Goal: Task Accomplishment & Management: Manage account settings

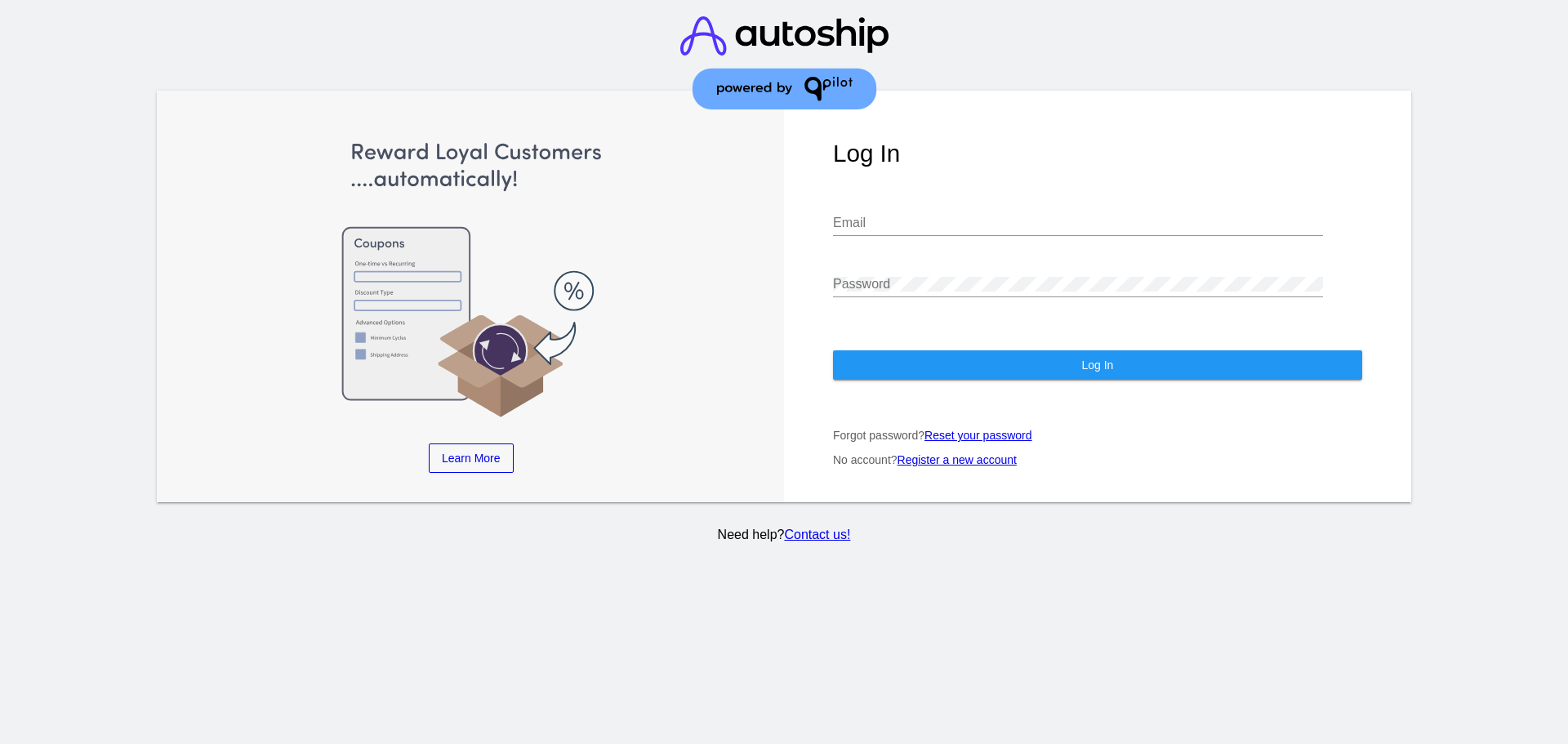
type input "[EMAIL_ADDRESS][DOMAIN_NAME]"
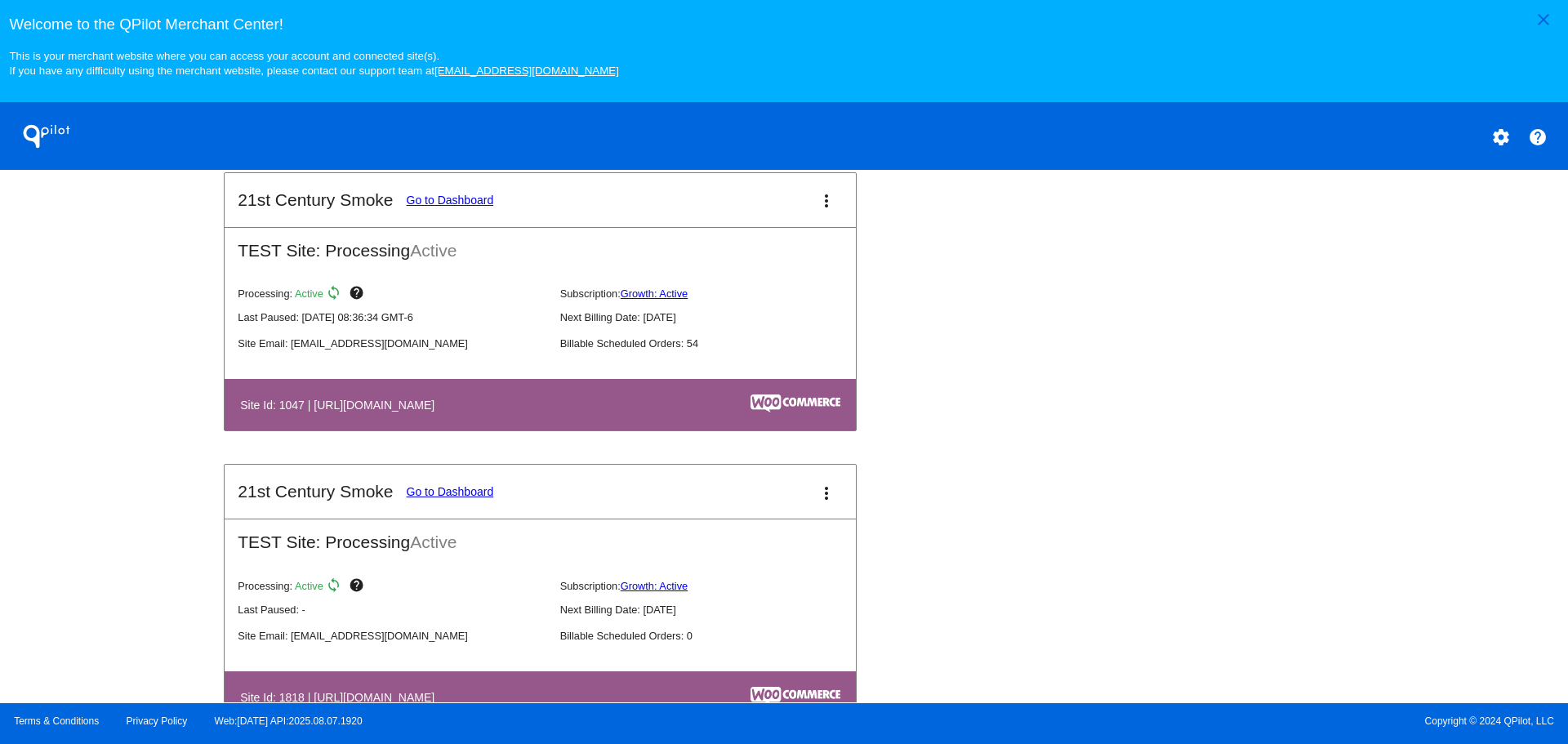
scroll to position [703, 0]
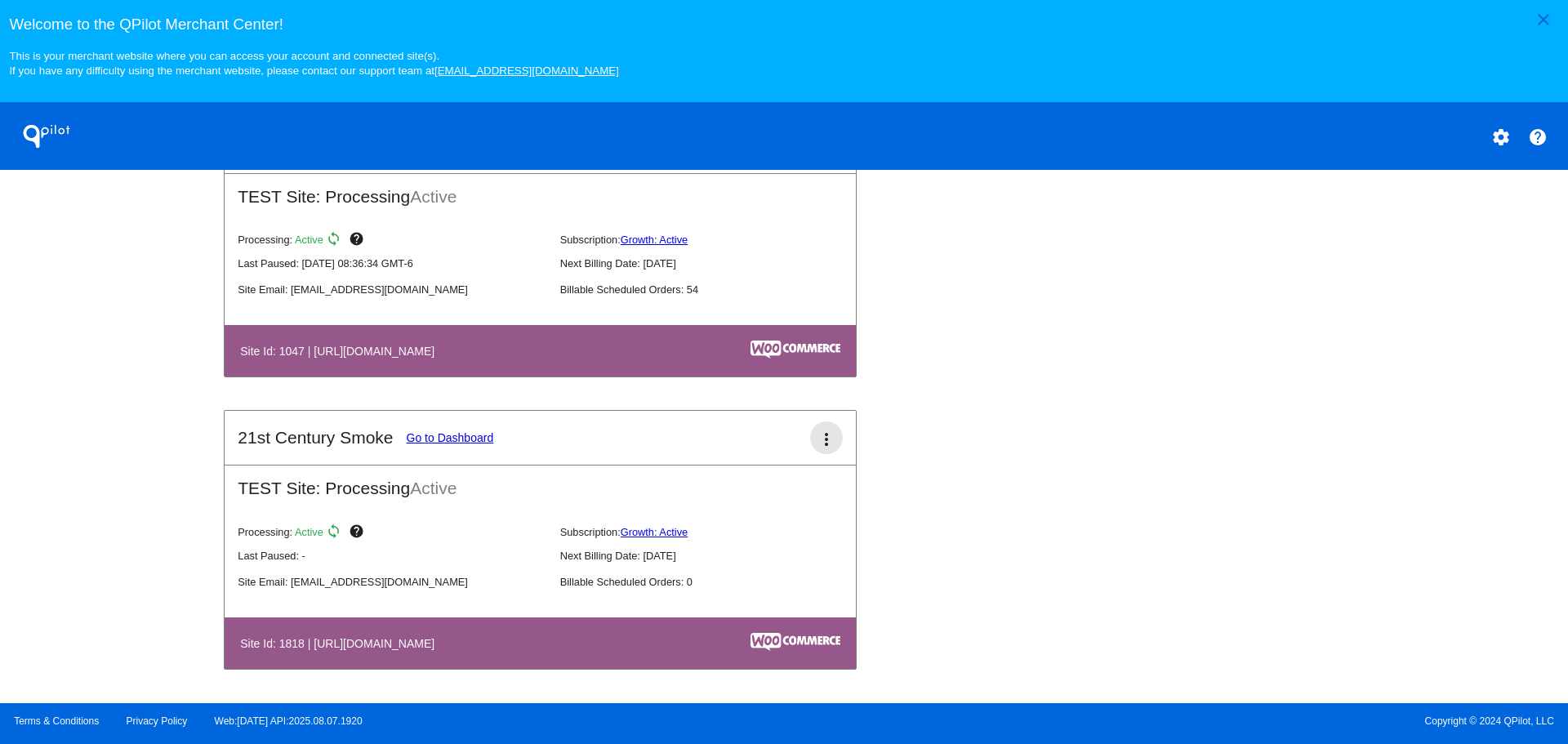
click at [826, 428] on button "more_vert" at bounding box center [826, 438] width 33 height 33
click at [1155, 442] on div at bounding box center [784, 372] width 1568 height 744
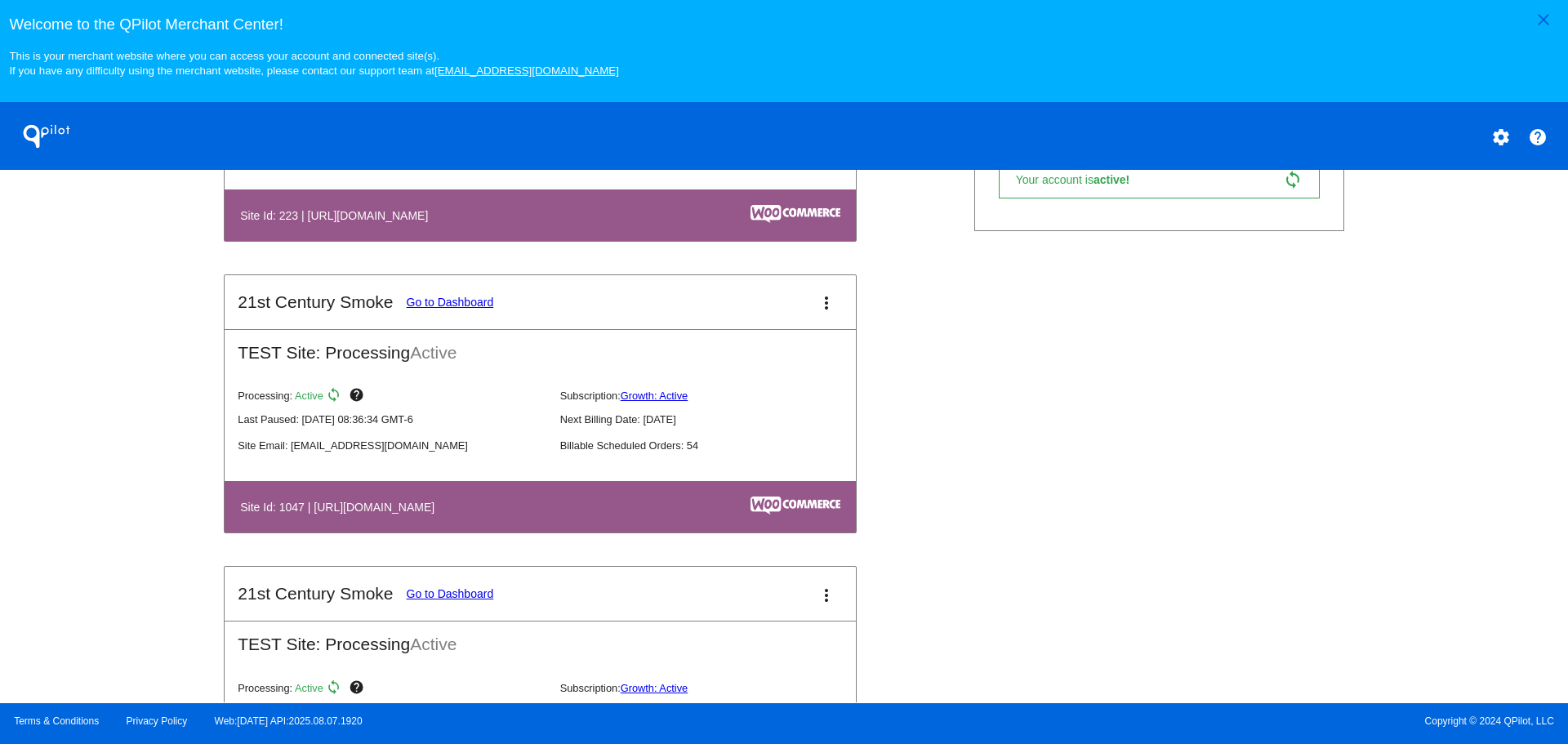
scroll to position [540, 0]
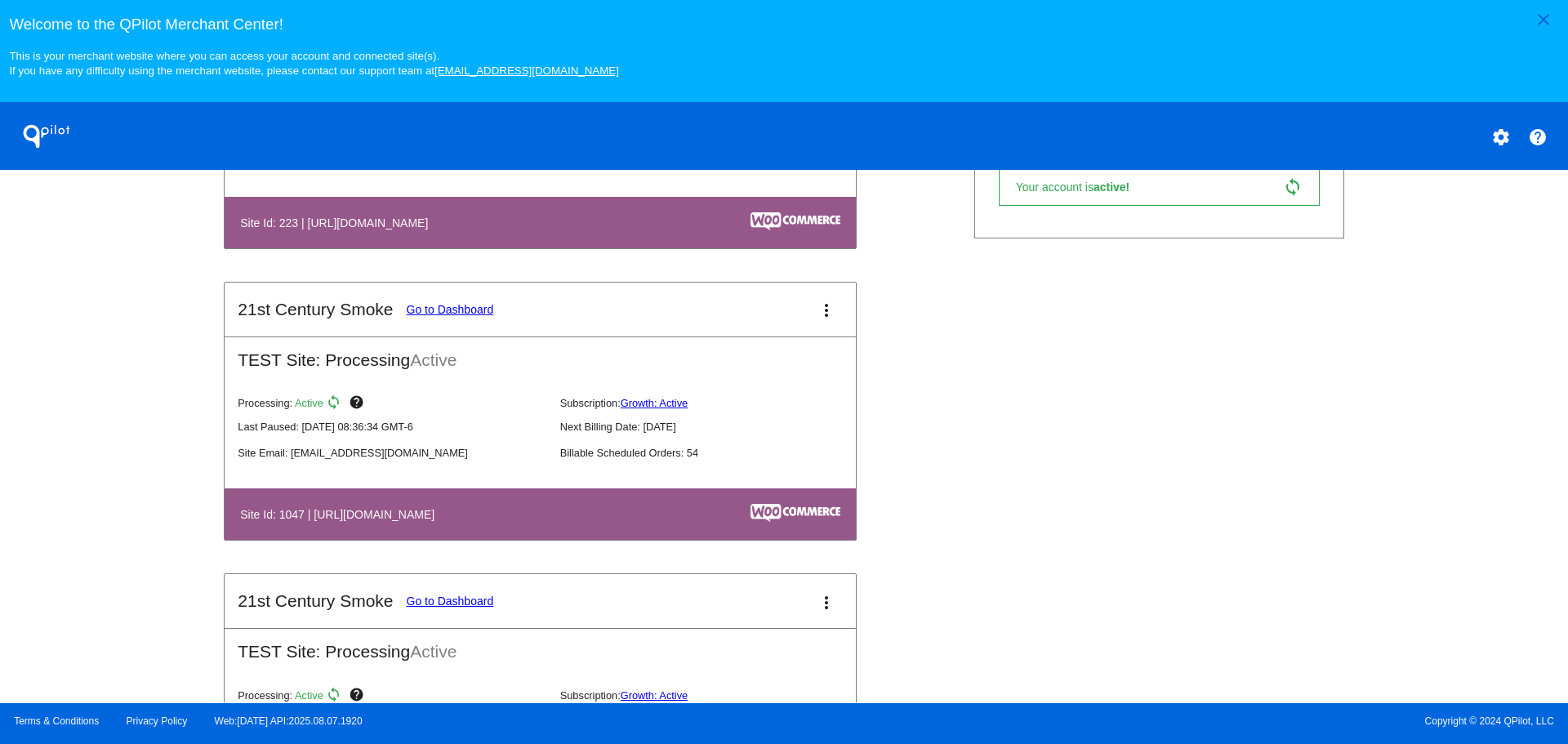
click at [820, 305] on mat-icon "more_vert" at bounding box center [826, 311] width 20 height 20
click at [801, 367] on link "edit edit" at bounding box center [759, 358] width 152 height 39
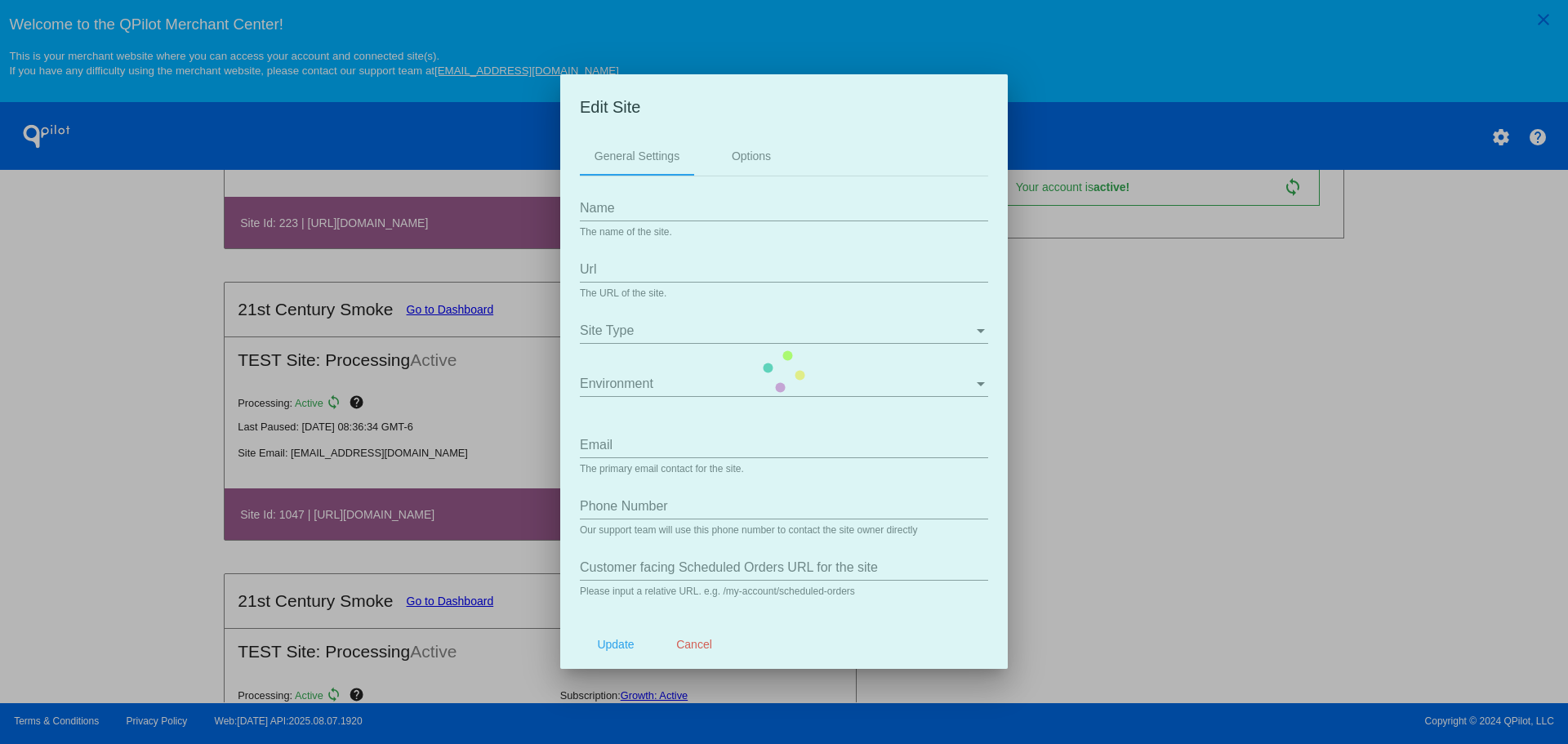
type input "21st Century Smoke"
type input "[URL][DOMAIN_NAME]"
type input "[EMAIL_ADDRESS][DOMAIN_NAME]"
type input "/my-account/scheduled-orders/"
type input "my-account/payment-methods"
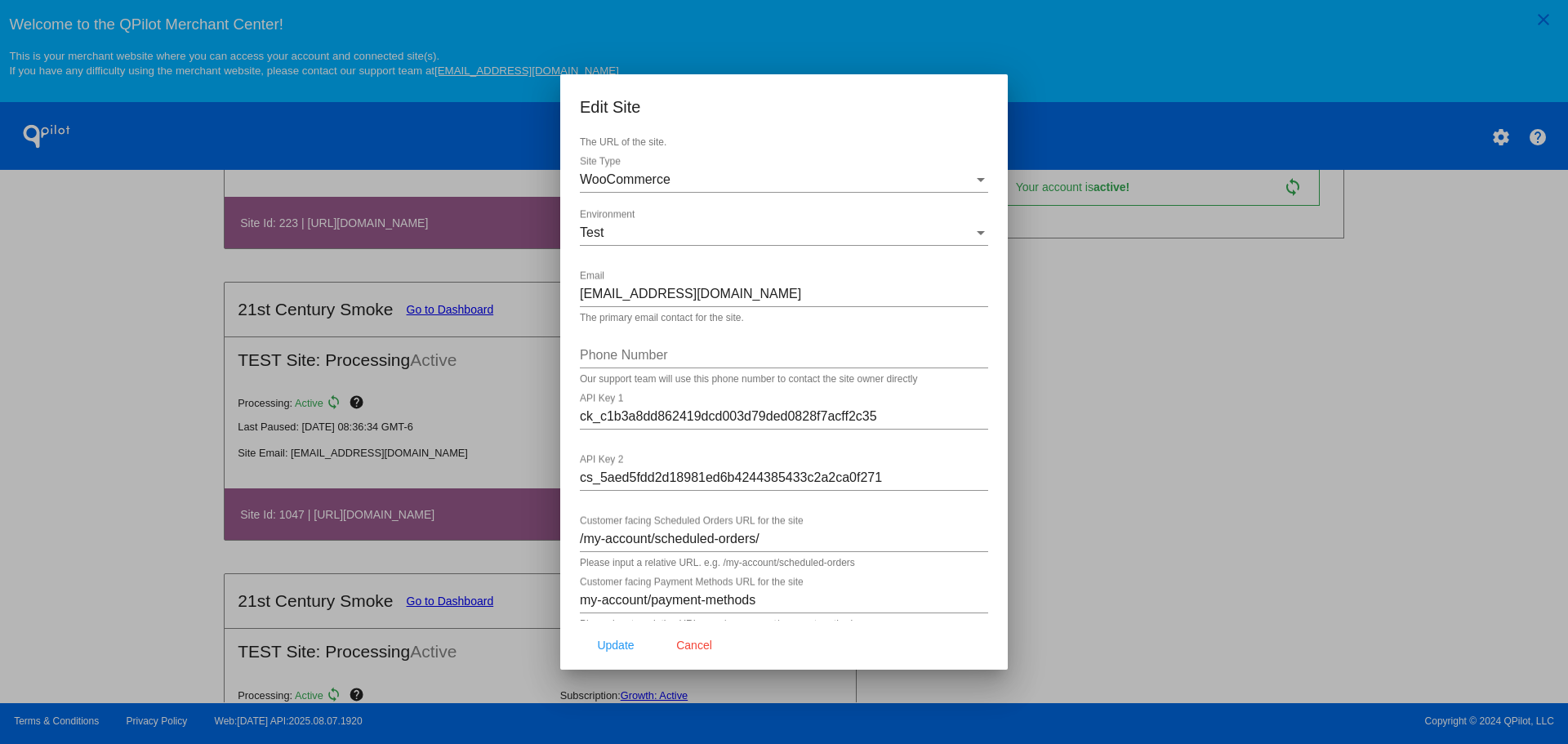
scroll to position [163, 0]
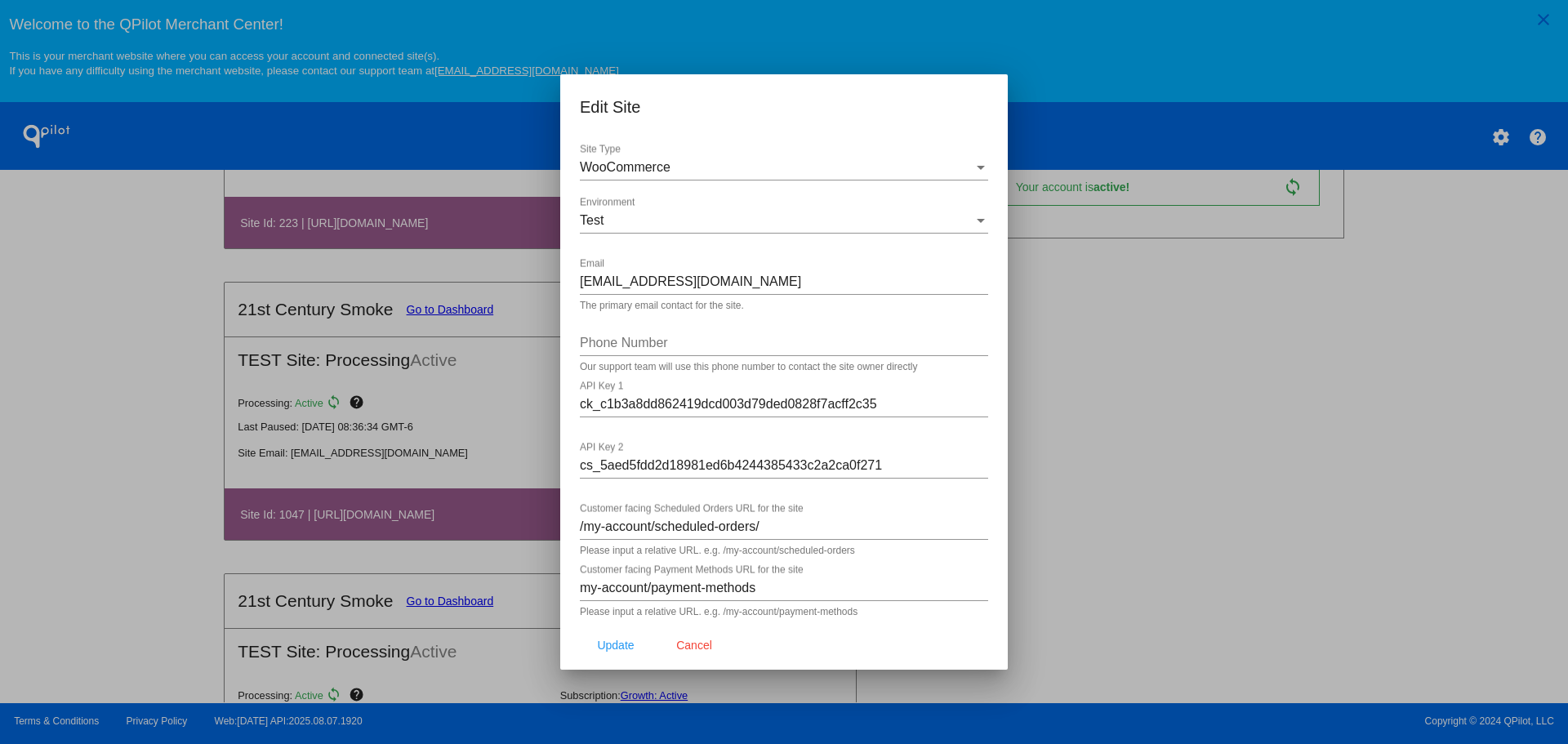
drag, startPoint x: 145, startPoint y: 284, endPoint x: 109, endPoint y: 228, distance: 66.6
click at [109, 228] on div at bounding box center [784, 372] width 1568 height 744
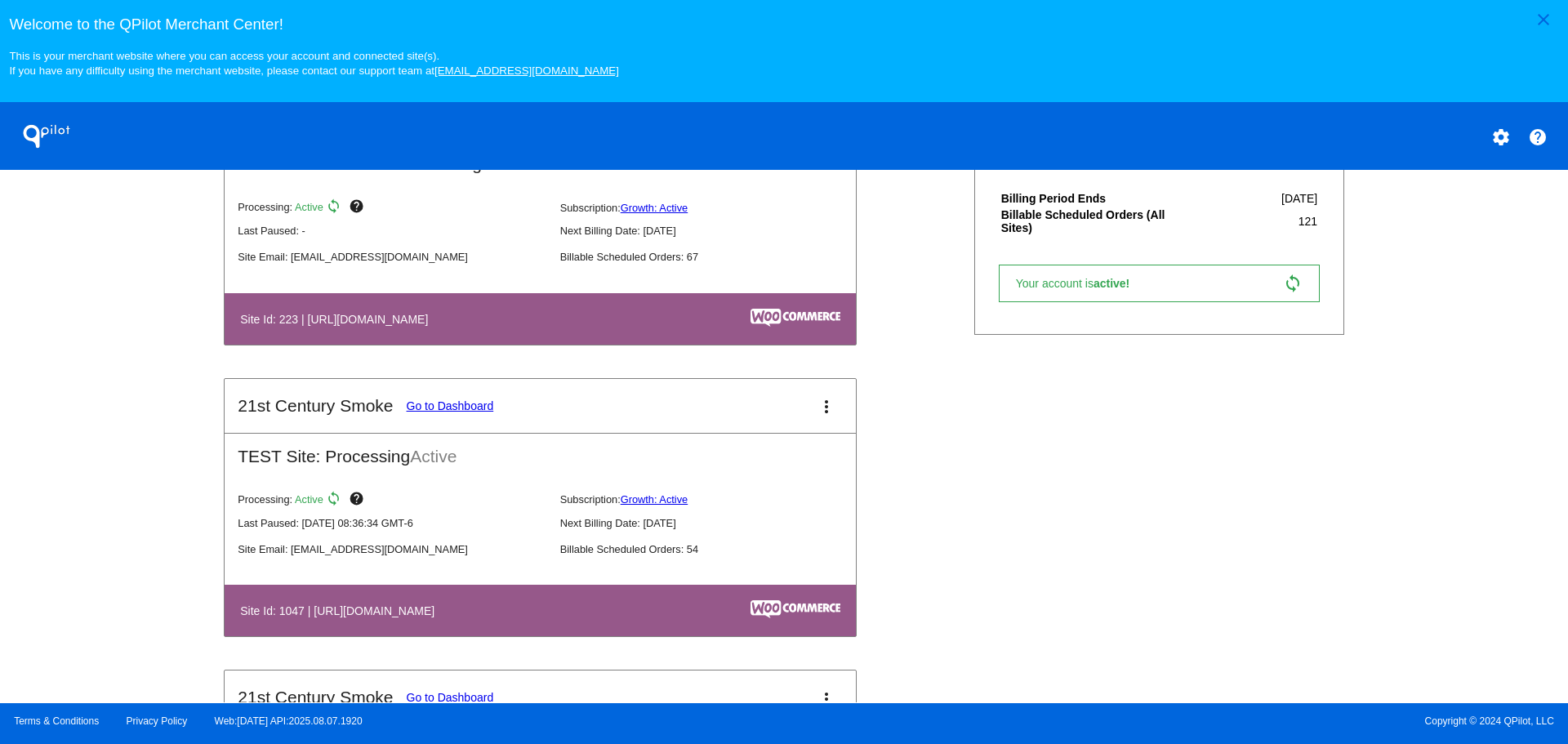
scroll to position [213, 0]
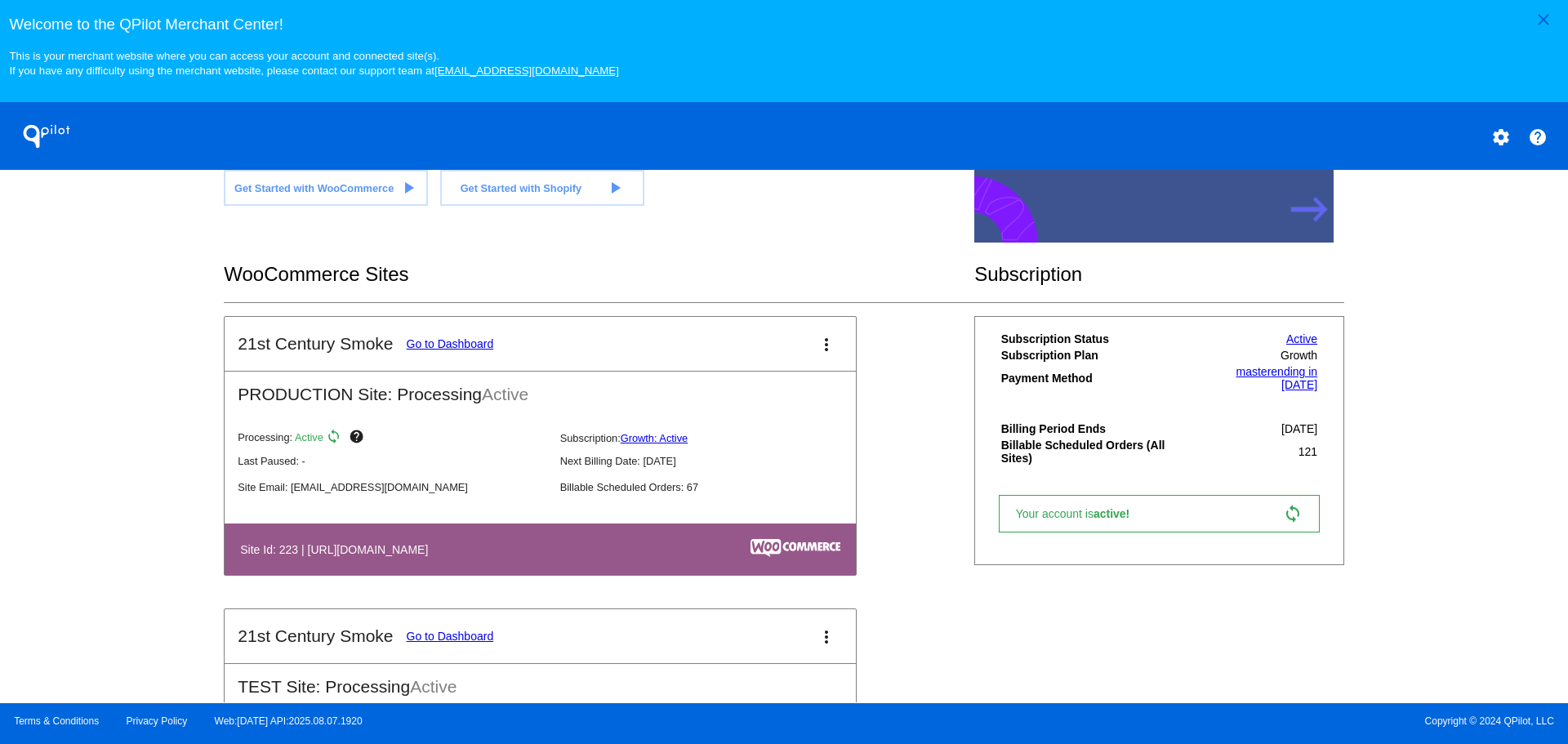
click at [820, 342] on mat-icon "more_vert" at bounding box center [826, 345] width 20 height 20
click at [764, 396] on link "edit edit" at bounding box center [759, 392] width 152 height 39
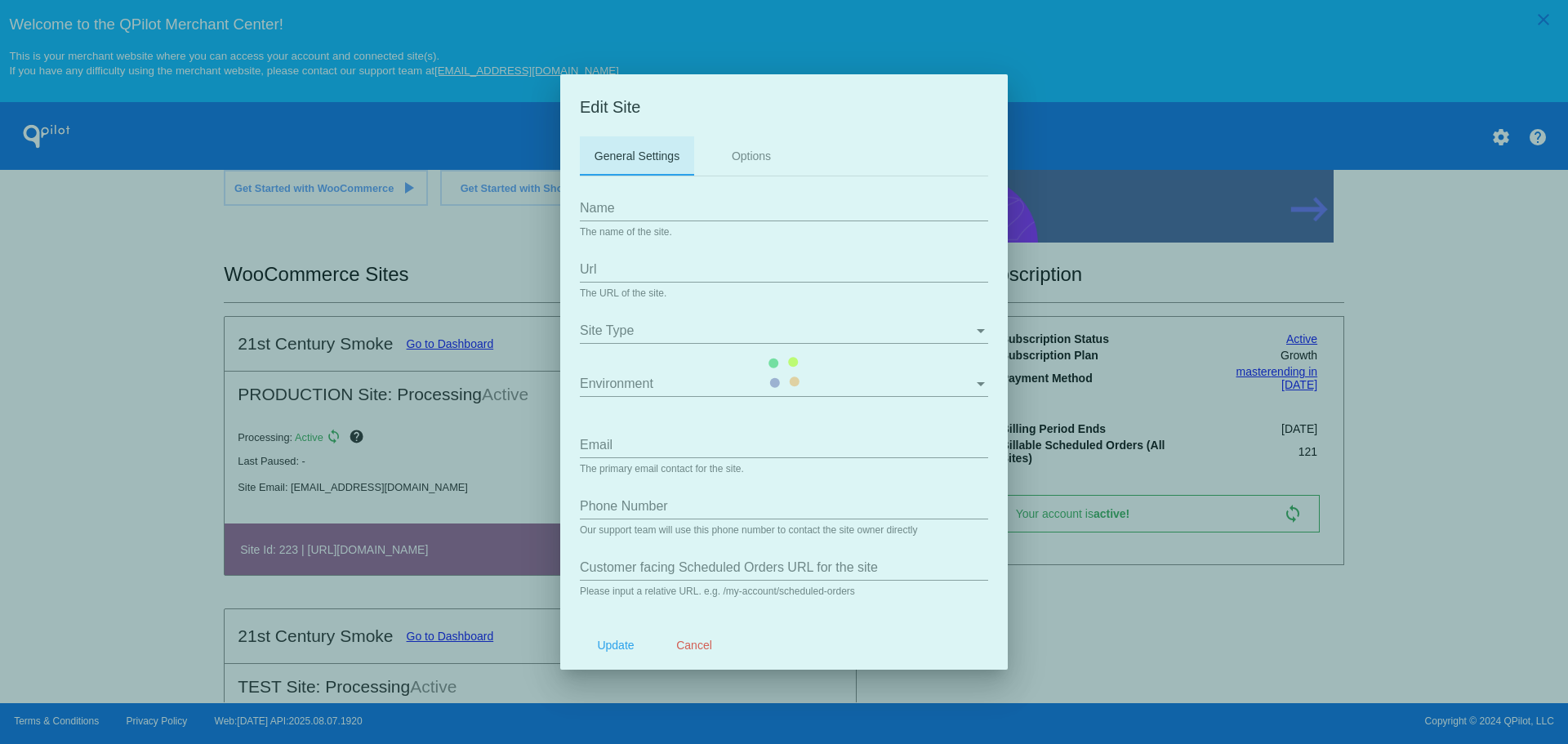
type input "21st Century Smoke"
type input "https://www.21stcenturysmoke.com"
type input "ittech@cbdistributorsinc.com"
type input "/my-account/scheduled-orders/"
type input "my-account/payment-methods"
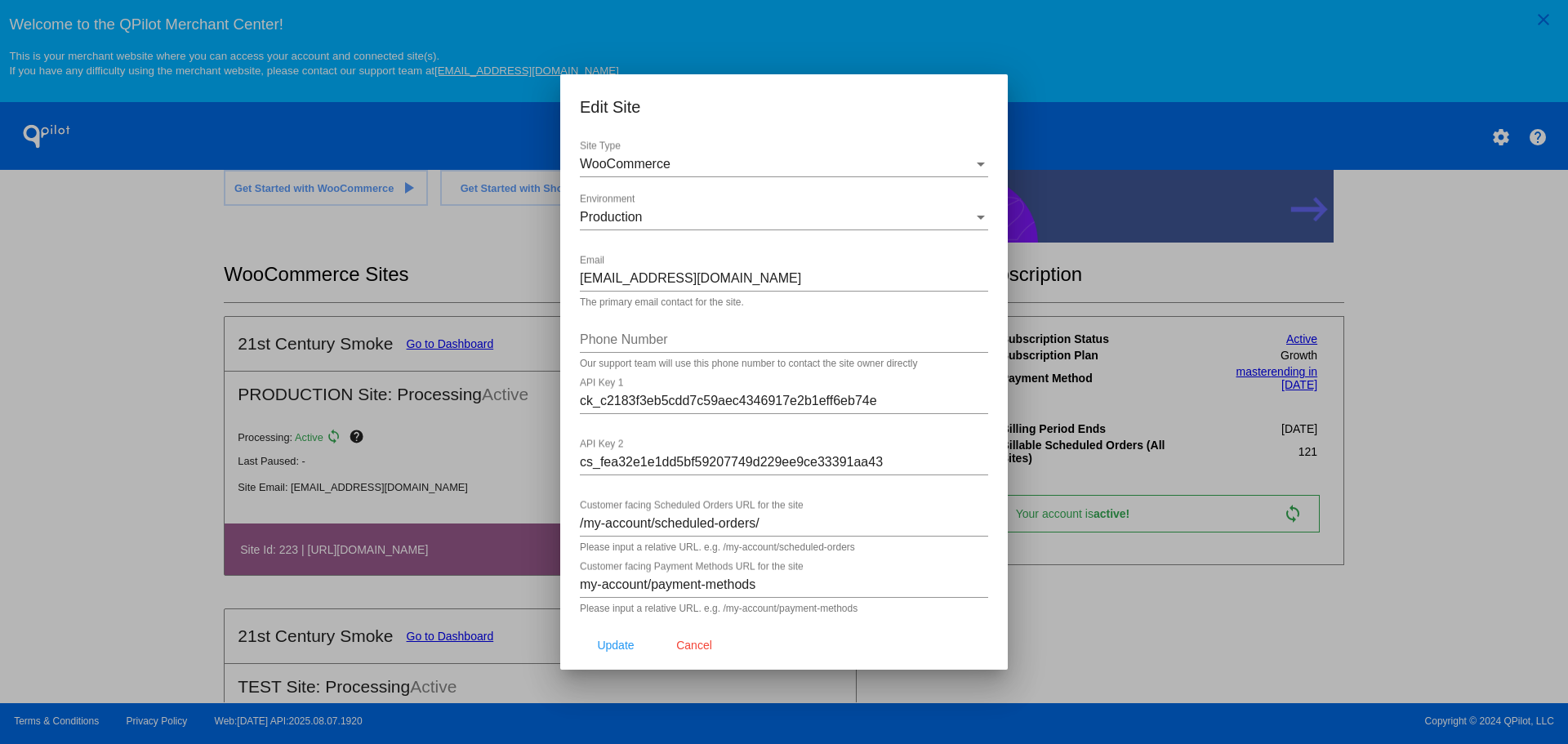
scroll to position [168, 0]
click at [1480, 561] on div at bounding box center [784, 372] width 1568 height 744
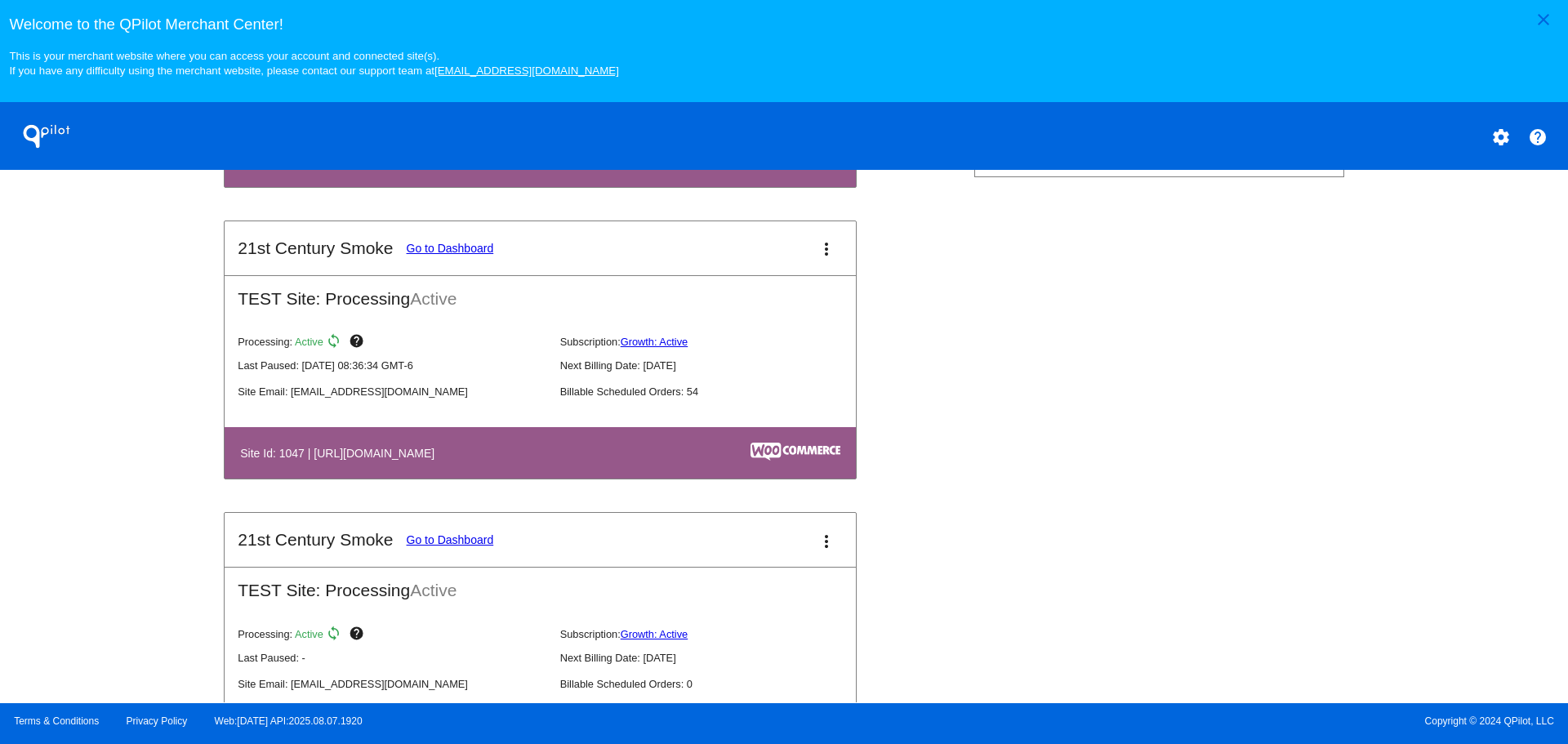
scroll to position [703, 0]
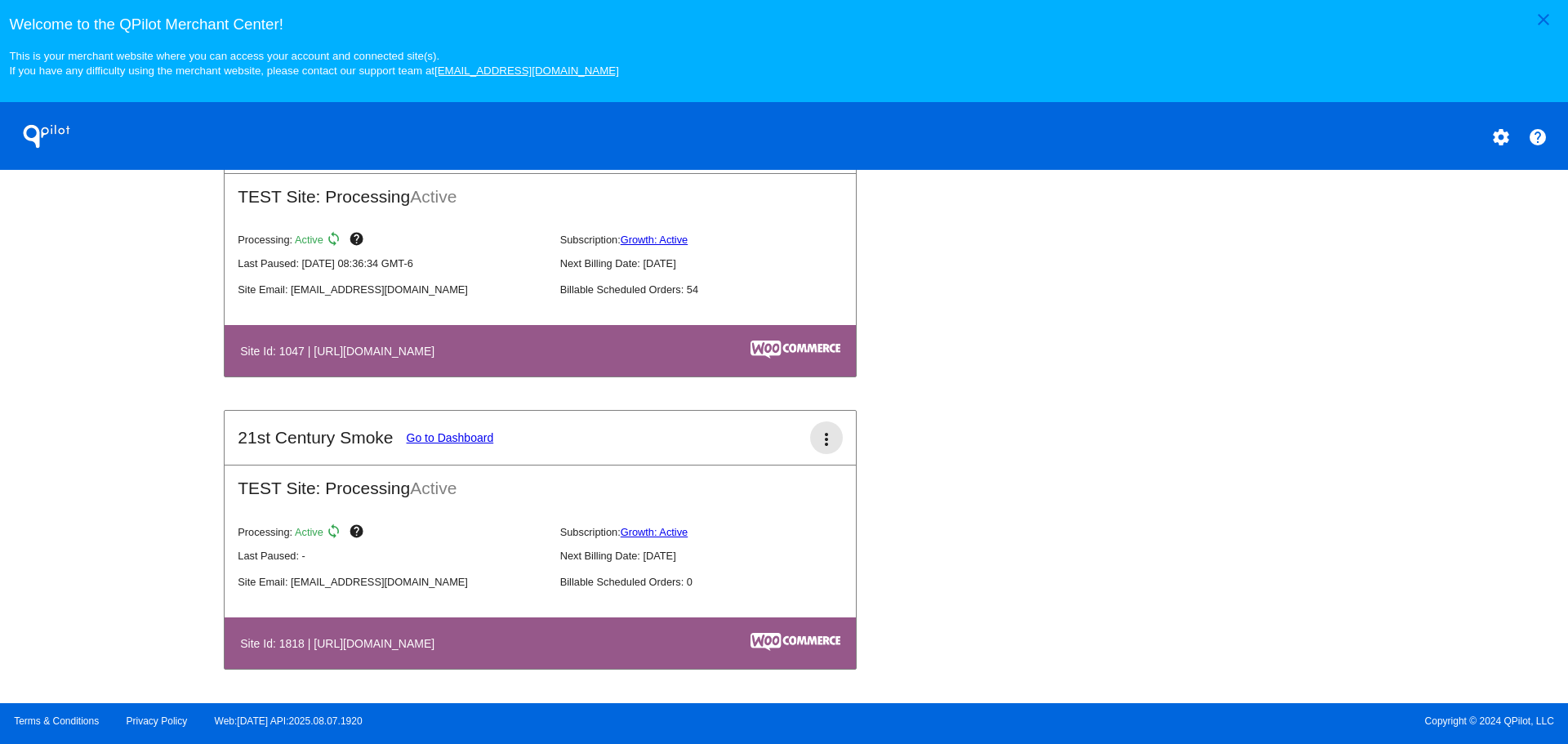
click at [816, 439] on mat-icon "more_vert" at bounding box center [826, 440] width 20 height 20
click at [761, 487] on link "edit edit" at bounding box center [759, 486] width 152 height 39
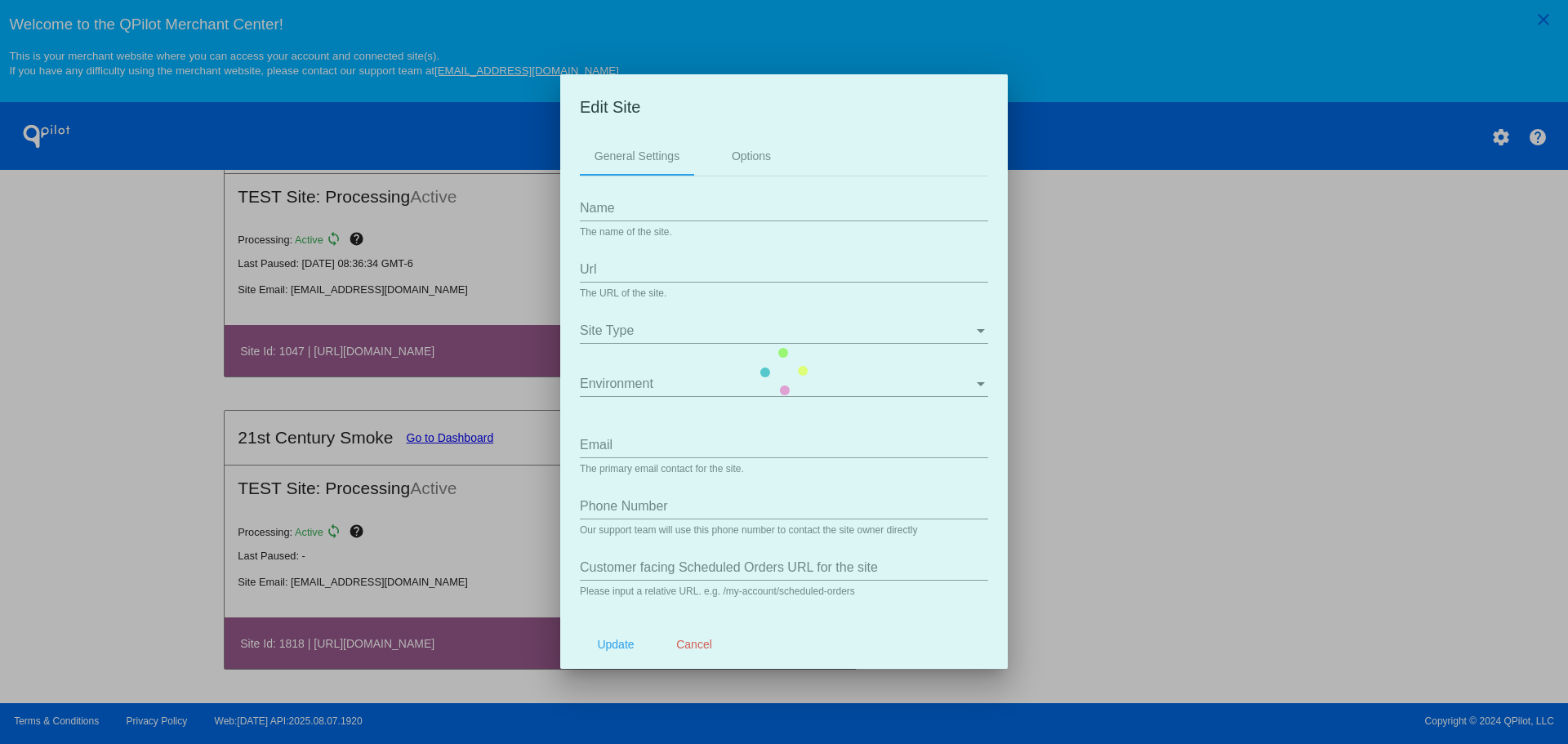
type input "21st Century Smoke"
type input "https://smokedev7.wpengine.com"
type input "ittech@cbdistributorsinc.com"
type input "my-account/payment-methods/"
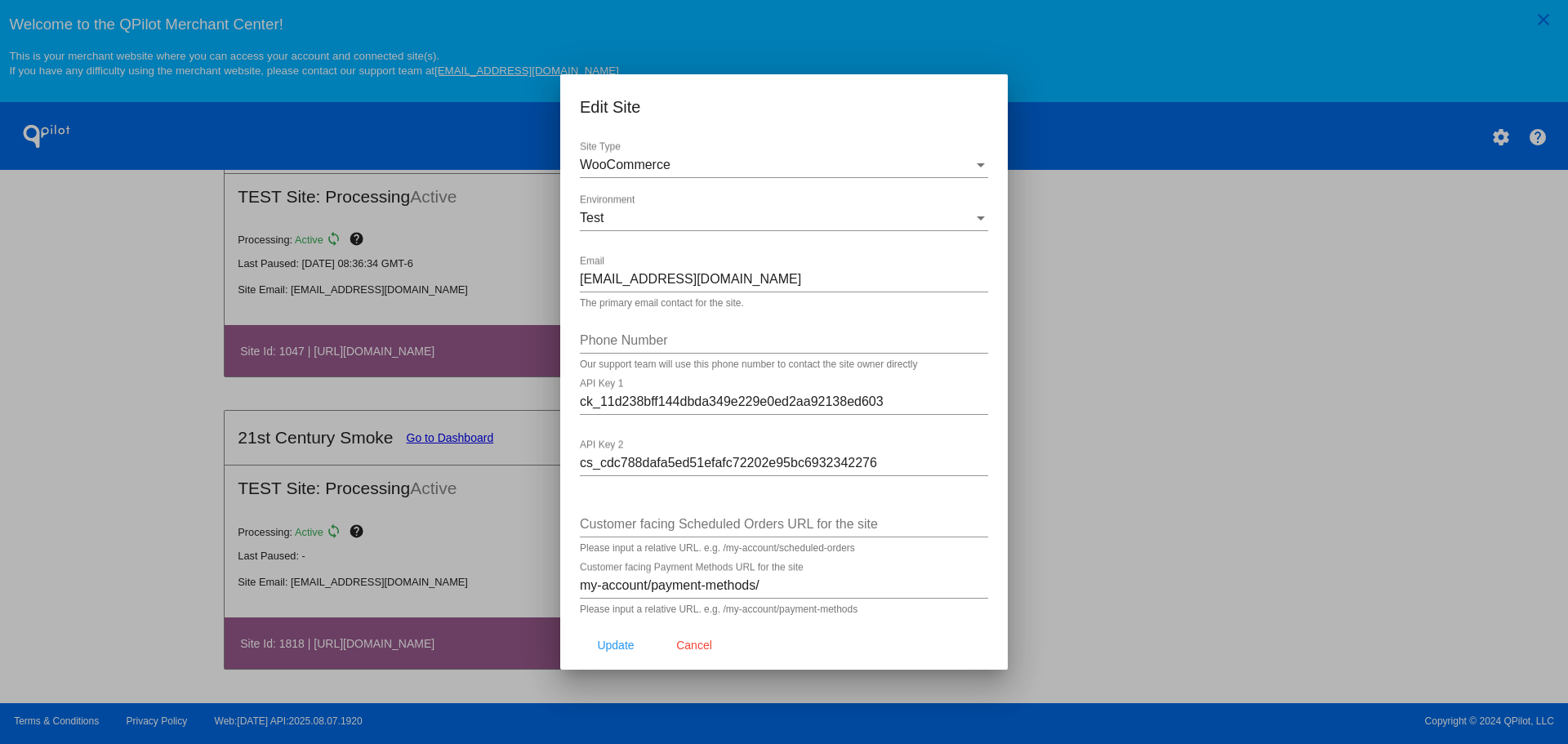
scroll to position [168, 0]
click at [1435, 528] on div at bounding box center [784, 372] width 1568 height 744
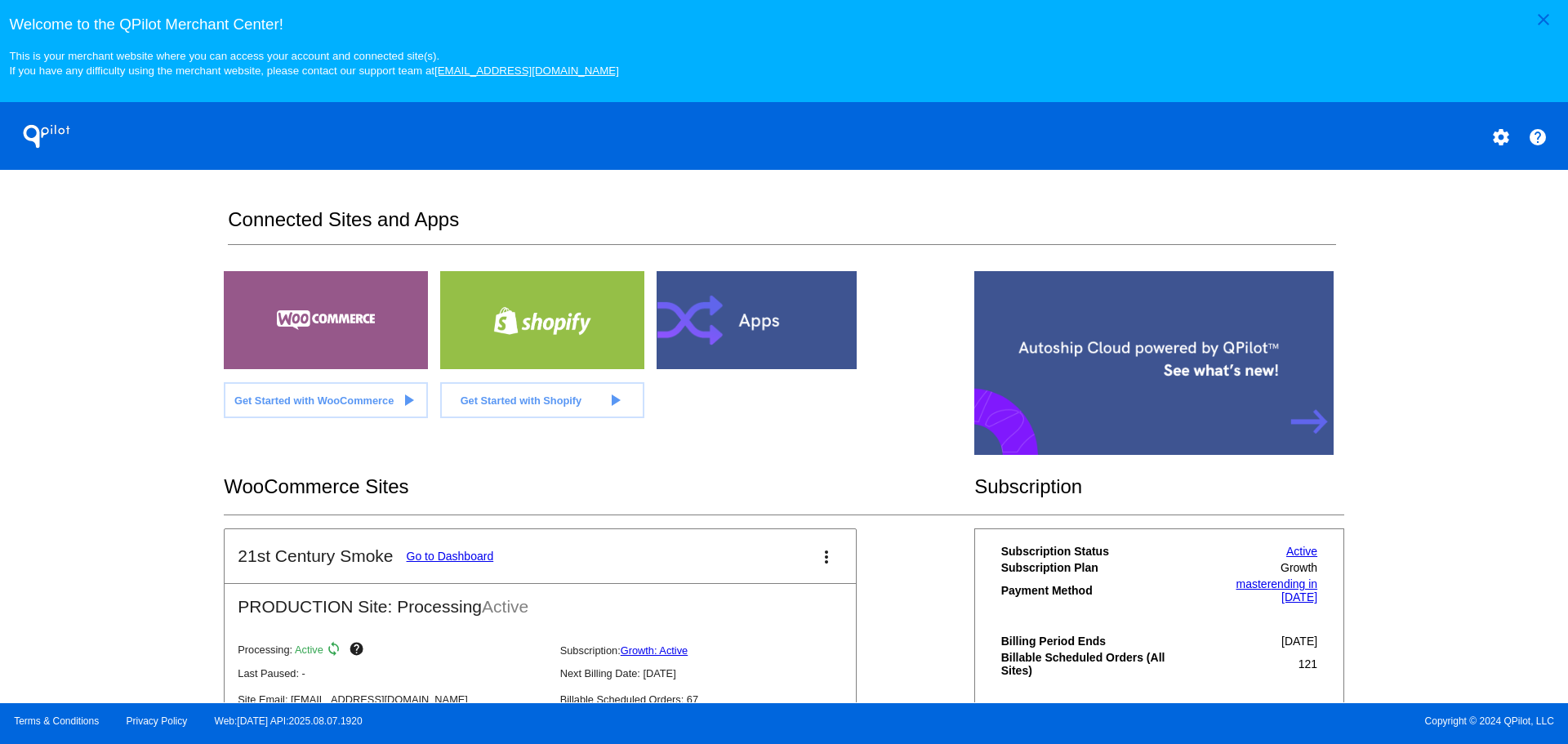
scroll to position [0, 0]
drag, startPoint x: 848, startPoint y: 7, endPoint x: 1526, endPoint y: 479, distance: 826.1
click at [1526, 478] on div "close Welcome to the [GEOGRAPHIC_DATA]! This is your merchant website where you…" at bounding box center [784, 351] width 1568 height 703
